Goal: Information Seeking & Learning: Learn about a topic

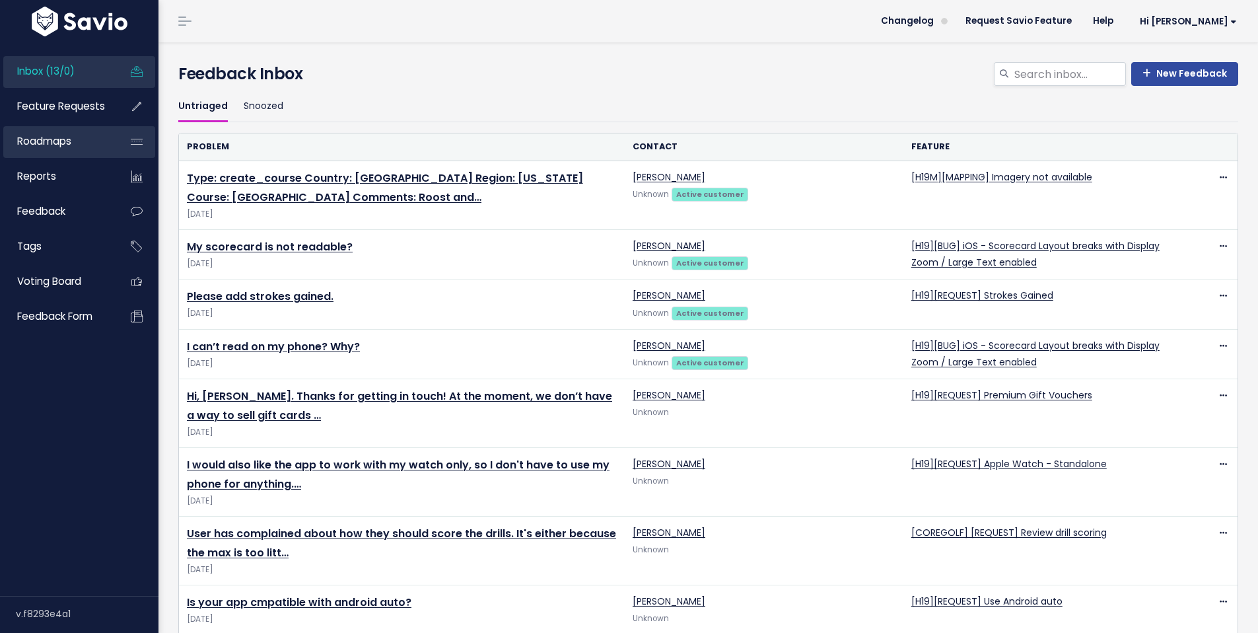
click at [46, 136] on span "Roadmaps" at bounding box center [44, 141] width 54 height 14
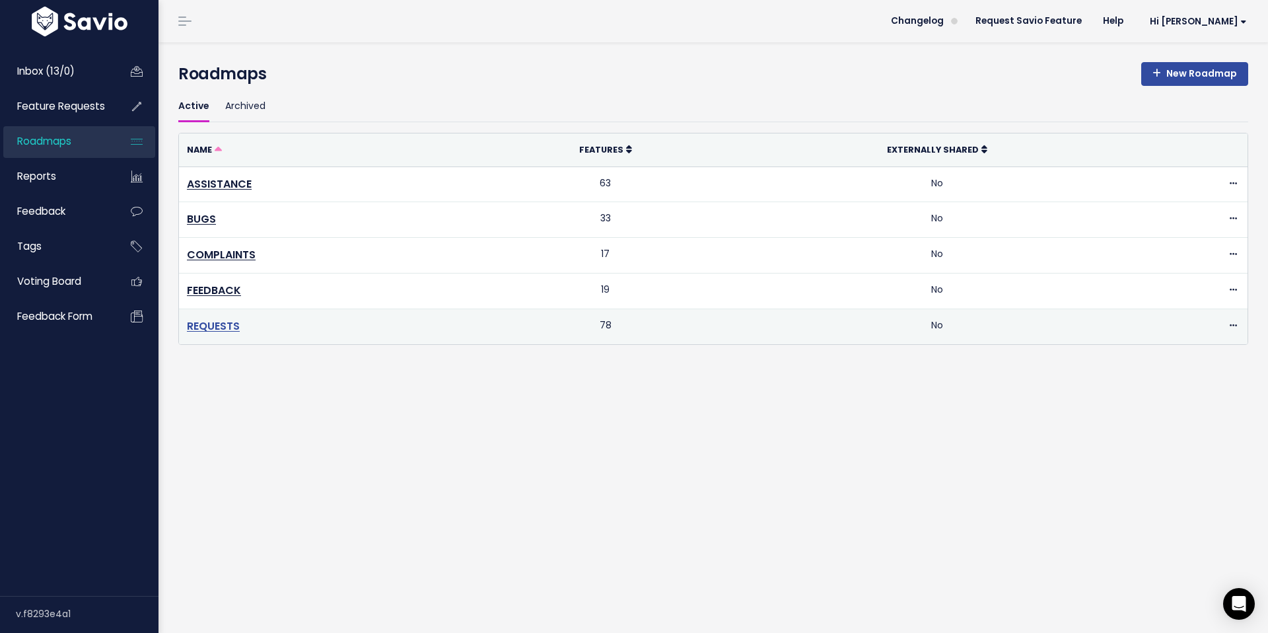
click at [215, 327] on link "REQUESTS" at bounding box center [213, 325] width 53 height 15
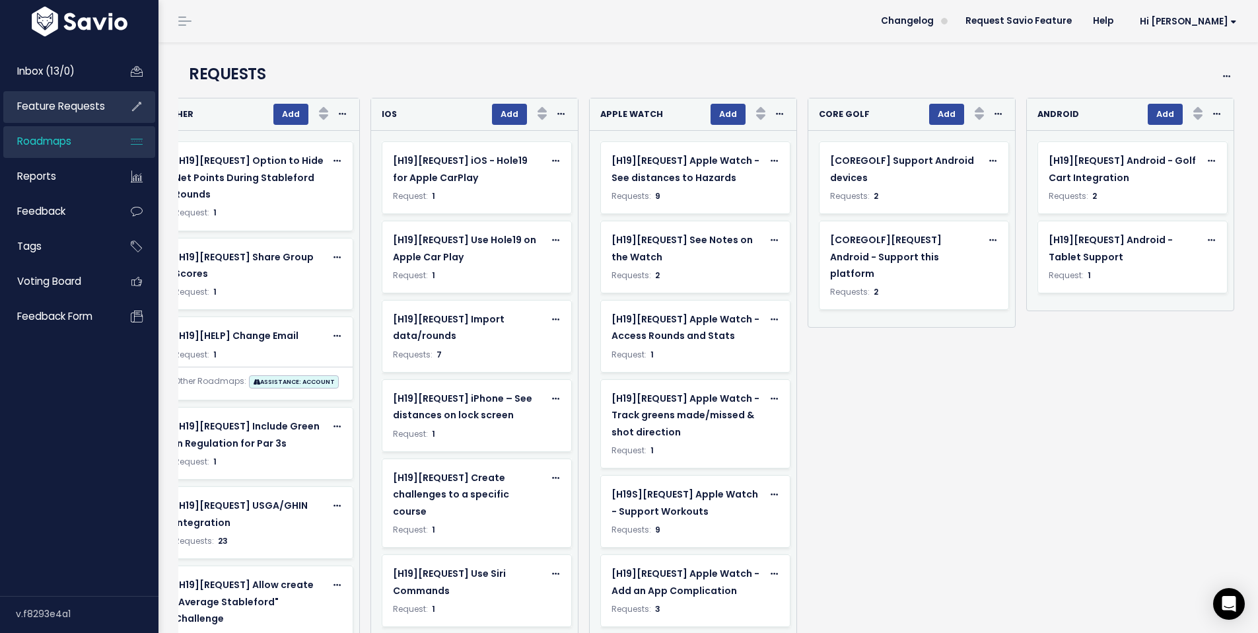
click at [77, 100] on span "Feature Requests" at bounding box center [61, 106] width 88 height 14
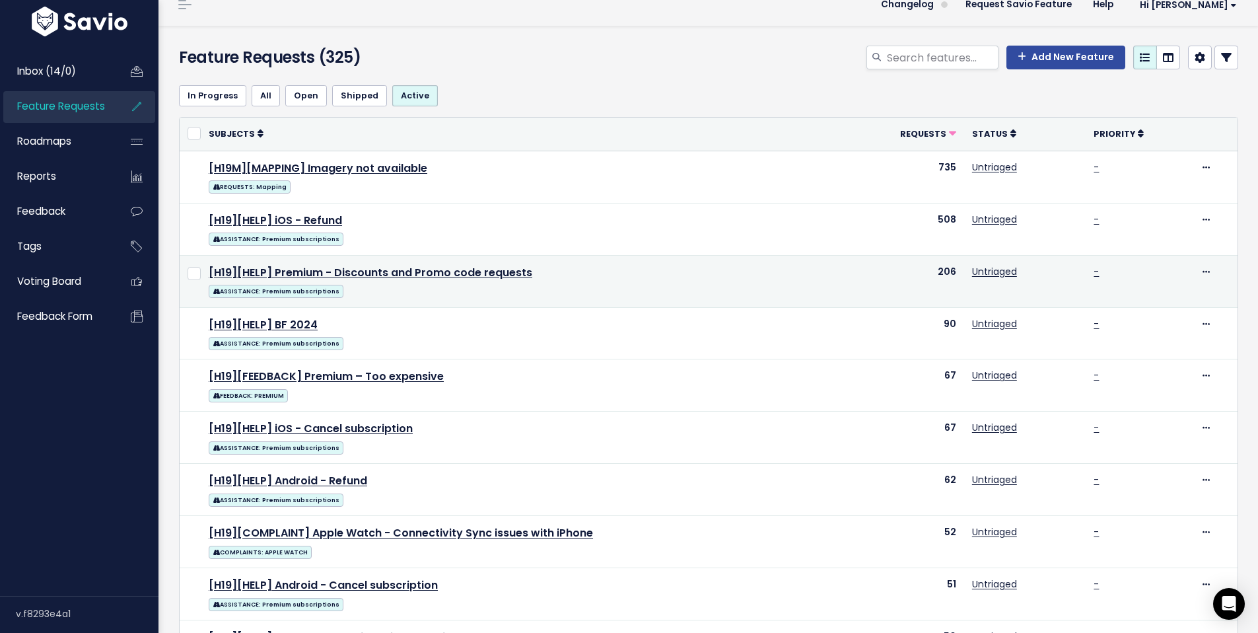
scroll to position [57, 0]
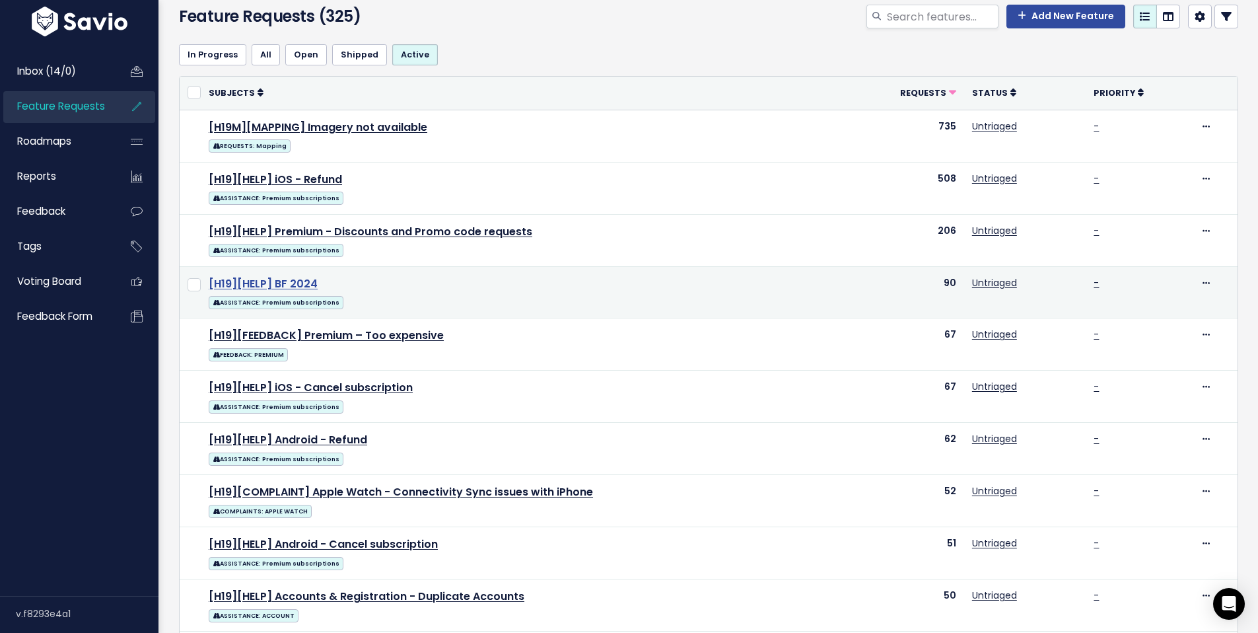
click at [291, 281] on link "[H19][HELP] BF 2024" at bounding box center [263, 283] width 109 height 15
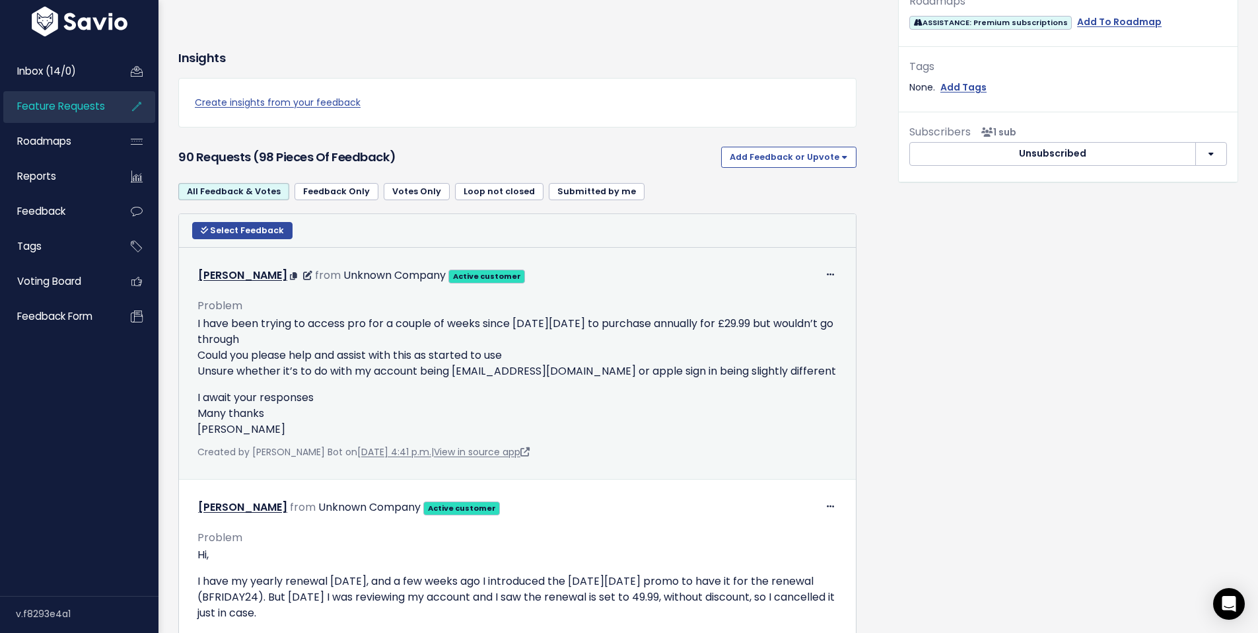
scroll to position [825, 0]
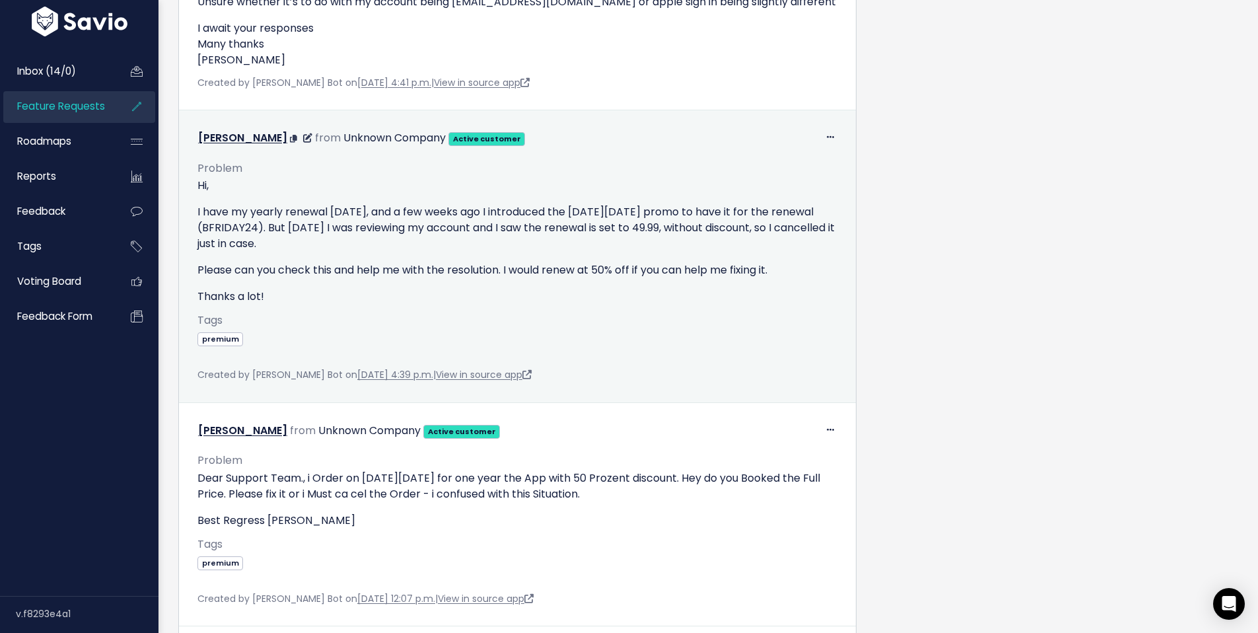
click at [234, 225] on p "I have my yearly renewal [DATE], and a few weeks ago I introduced the [DATE][DA…" at bounding box center [517, 228] width 640 height 48
click at [334, 205] on p "I have my yearly renewal [DATE], and a few weeks ago I introduced the [DATE][DA…" at bounding box center [517, 228] width 640 height 48
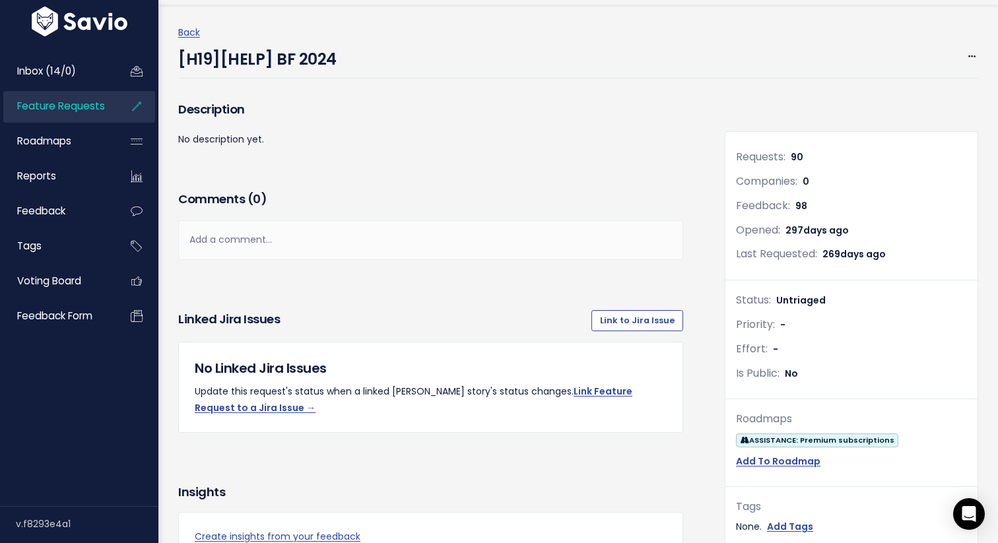
scroll to position [0, 0]
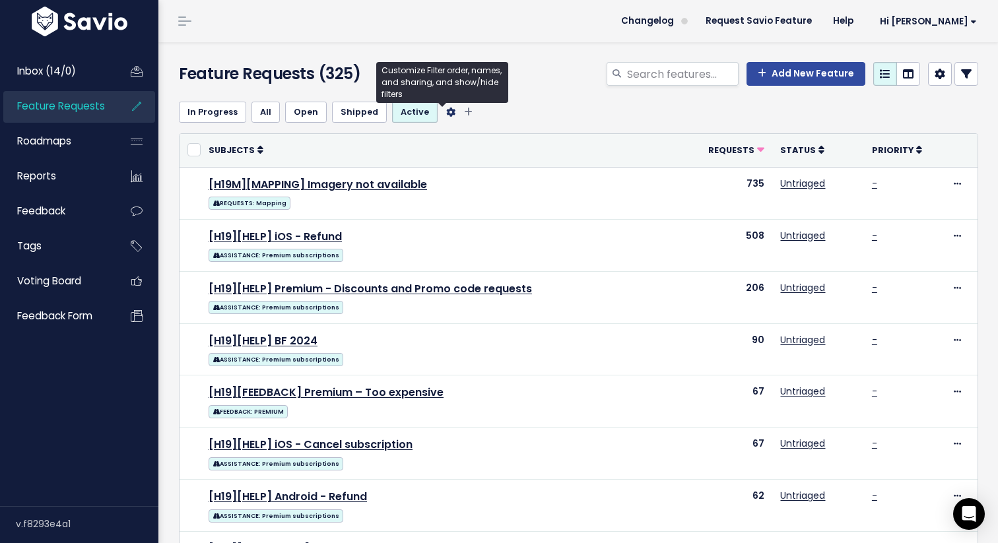
click at [446, 113] on icon "Filter feature requests" at bounding box center [450, 112] width 9 height 9
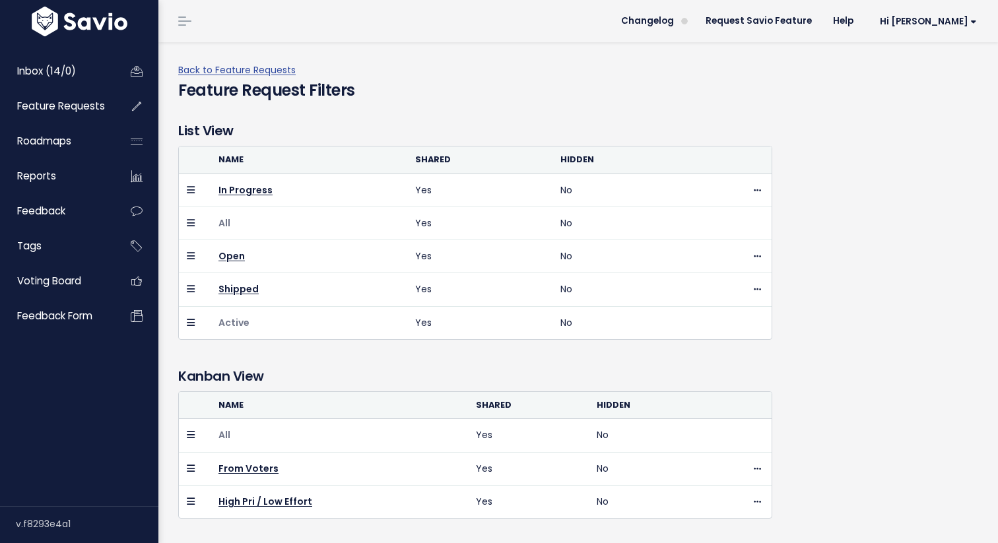
scroll to position [23, 0]
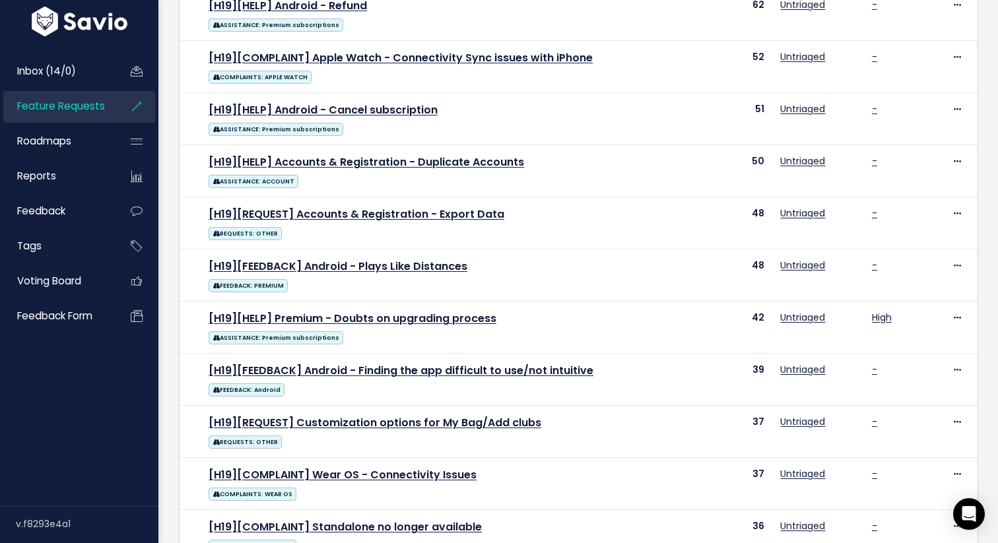
scroll to position [734, 0]
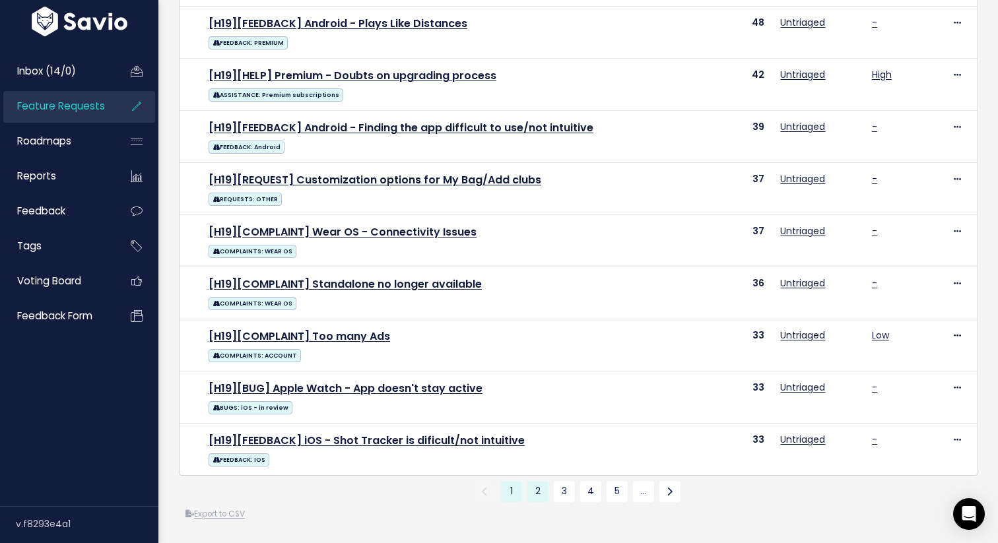
click at [538, 493] on link "2" at bounding box center [538, 491] width 21 height 21
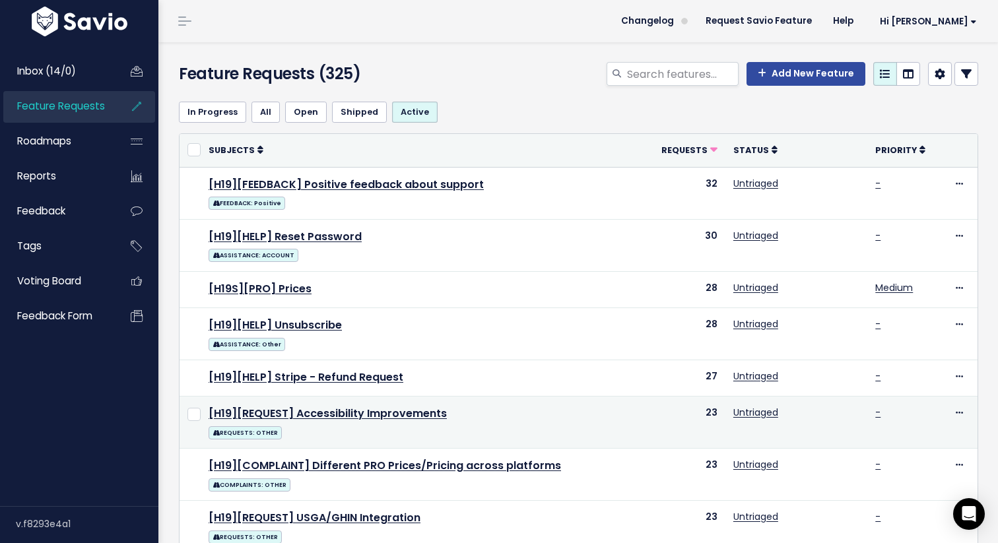
scroll to position [608, 0]
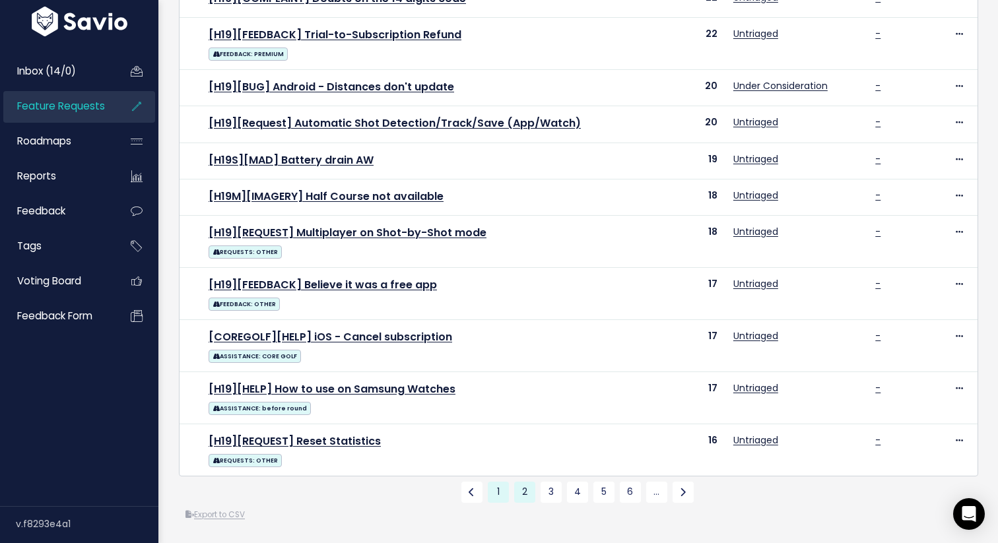
click at [497, 489] on link "1" at bounding box center [498, 492] width 21 height 21
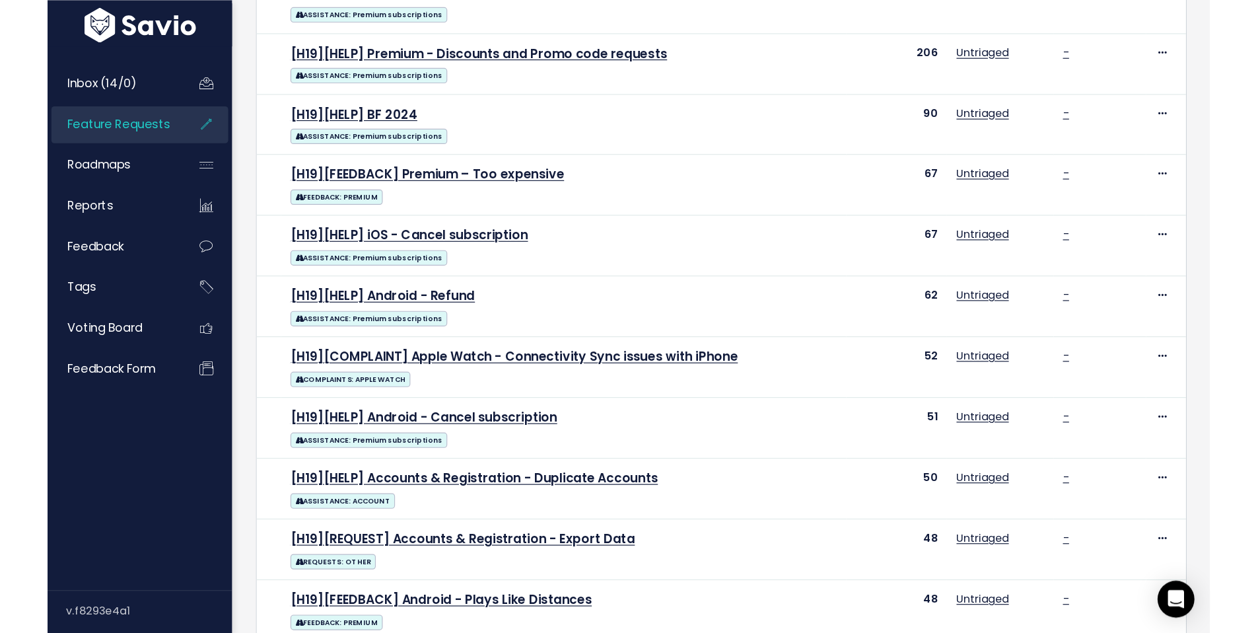
scroll to position [247, 0]
